Goal: Use online tool/utility: Utilize a website feature to perform a specific function

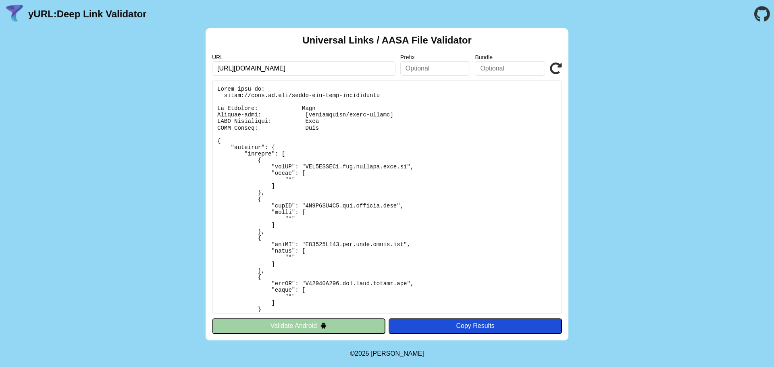
scroll to position [34, 0]
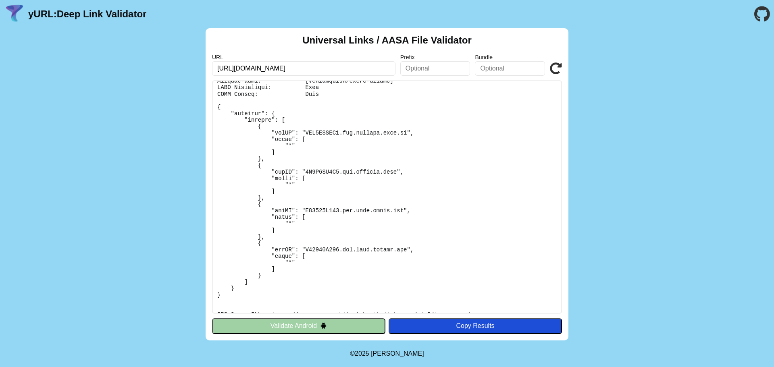
drag, startPoint x: 318, startPoint y: 178, endPoint x: 273, endPoint y: 245, distance: 81.3
click at [317, 179] on pre at bounding box center [387, 197] width 350 height 233
click at [554, 69] on icon at bounding box center [556, 68] width 12 height 12
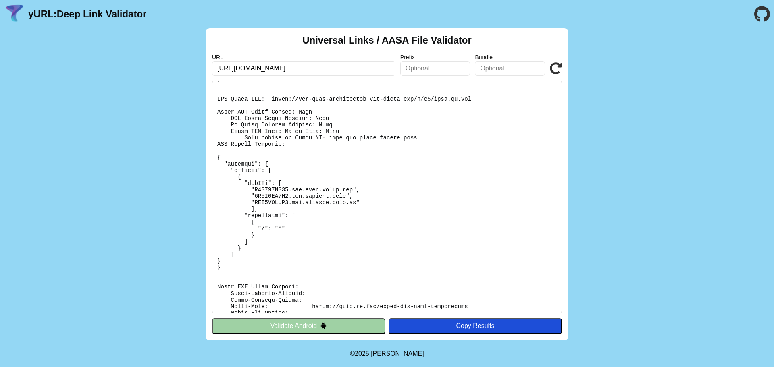
scroll to position [195, 0]
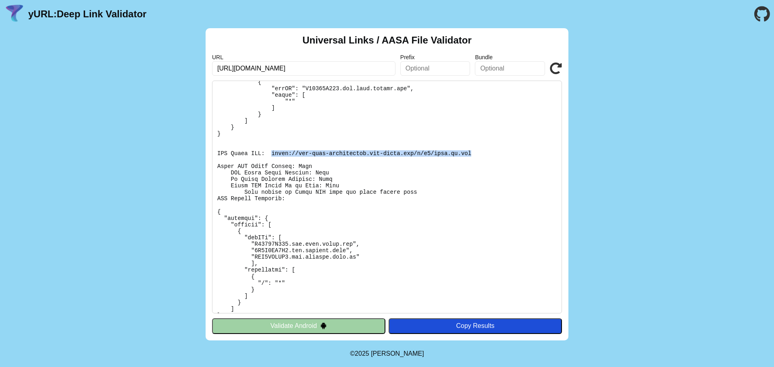
drag, startPoint x: 269, startPoint y: 152, endPoint x: 450, endPoint y: 155, distance: 181.1
click at [450, 155] on pre at bounding box center [387, 197] width 350 height 233
